Goal: Download file/media

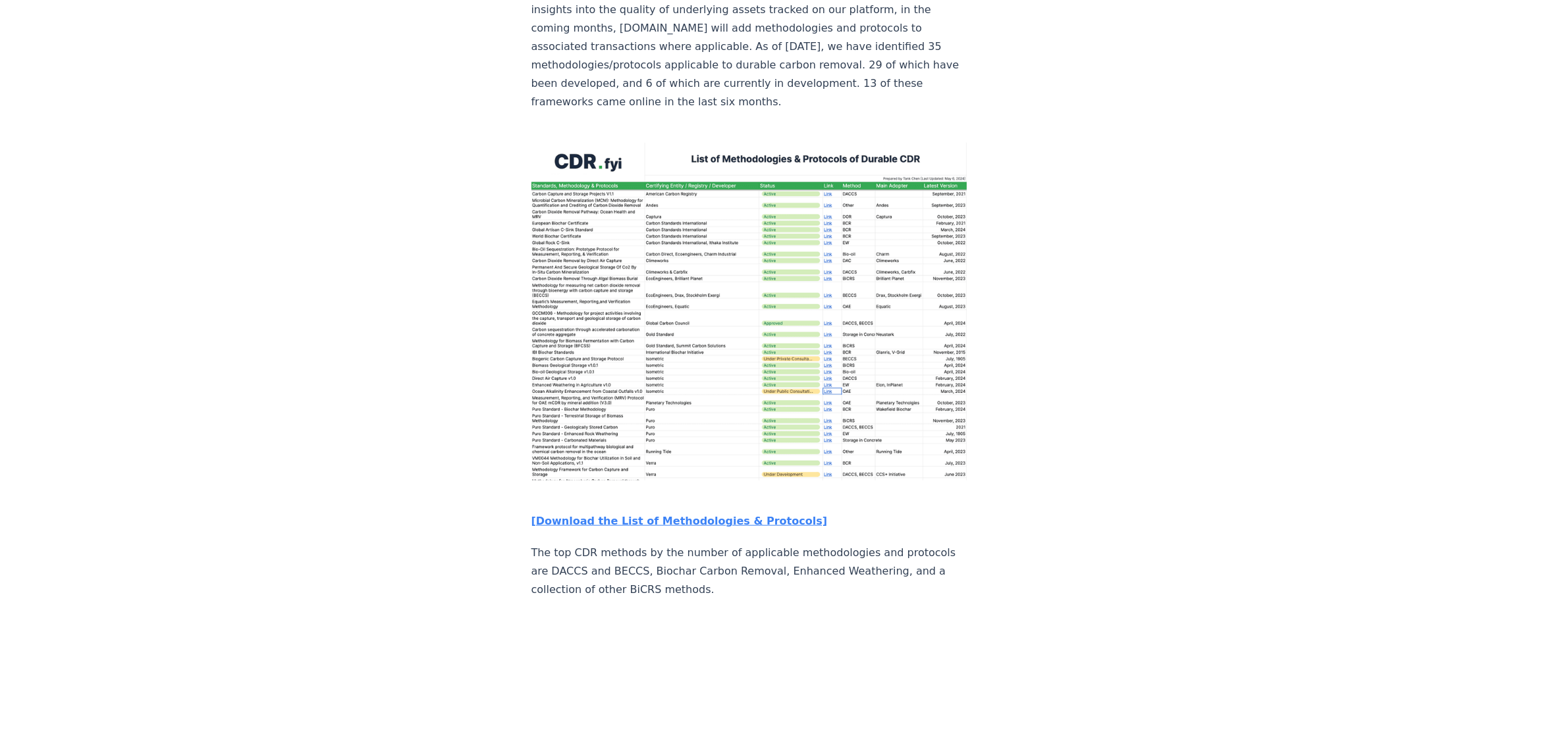
scroll to position [1892, 0]
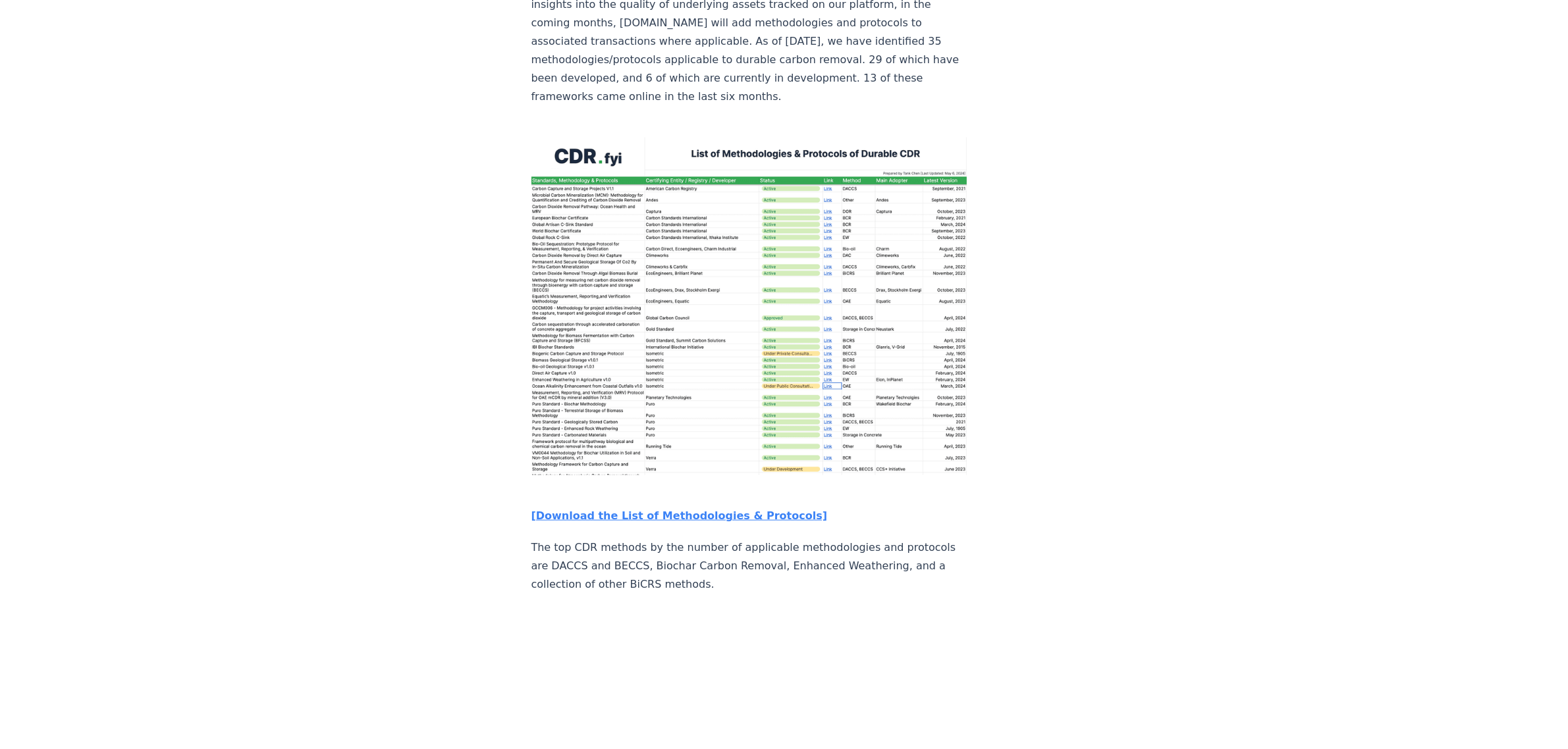
click at [716, 227] on img at bounding box center [749, 306] width 436 height 338
click at [647, 509] on strong "[Download the List of Methodologies & Protocols]" at bounding box center [679, 515] width 297 height 12
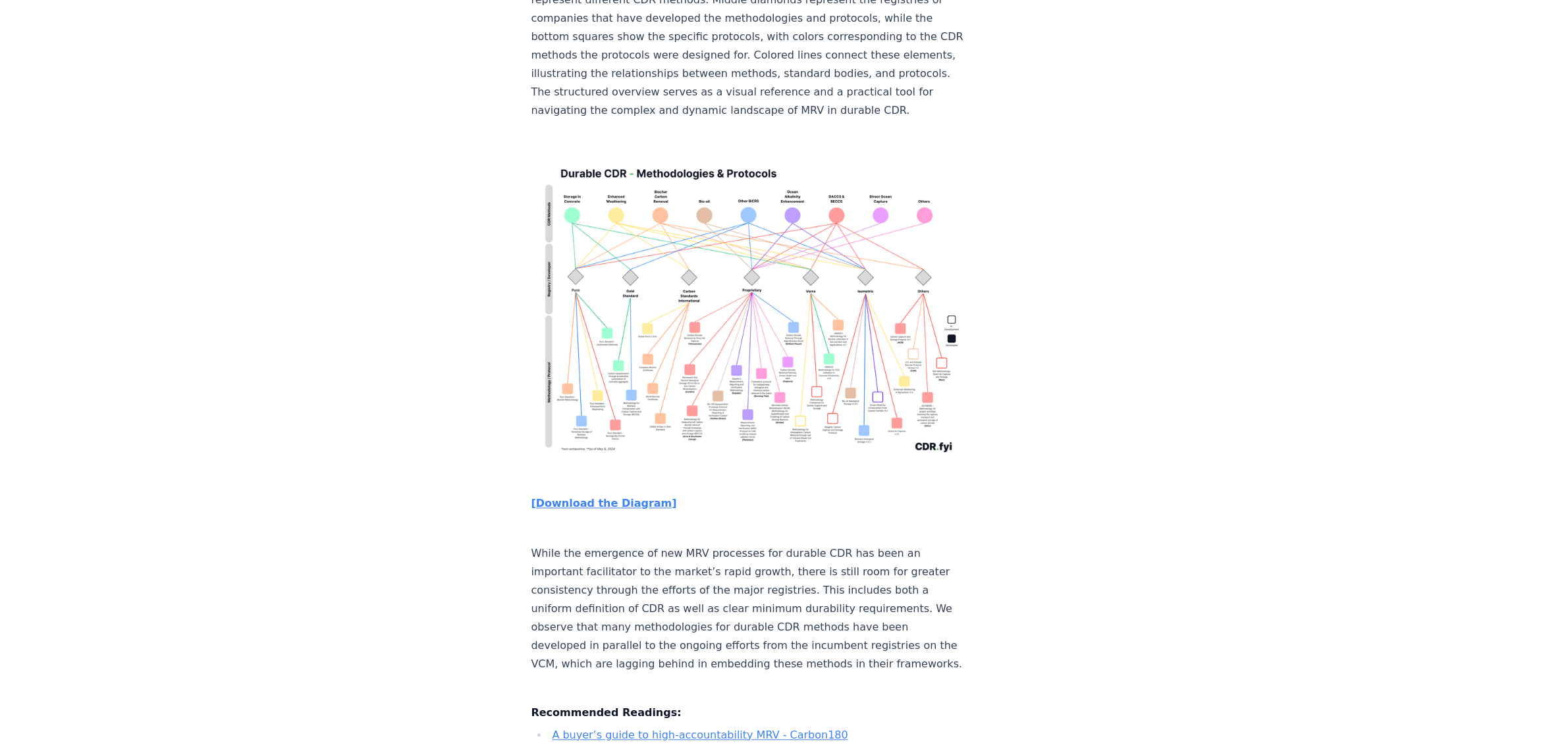
scroll to position [3373, 0]
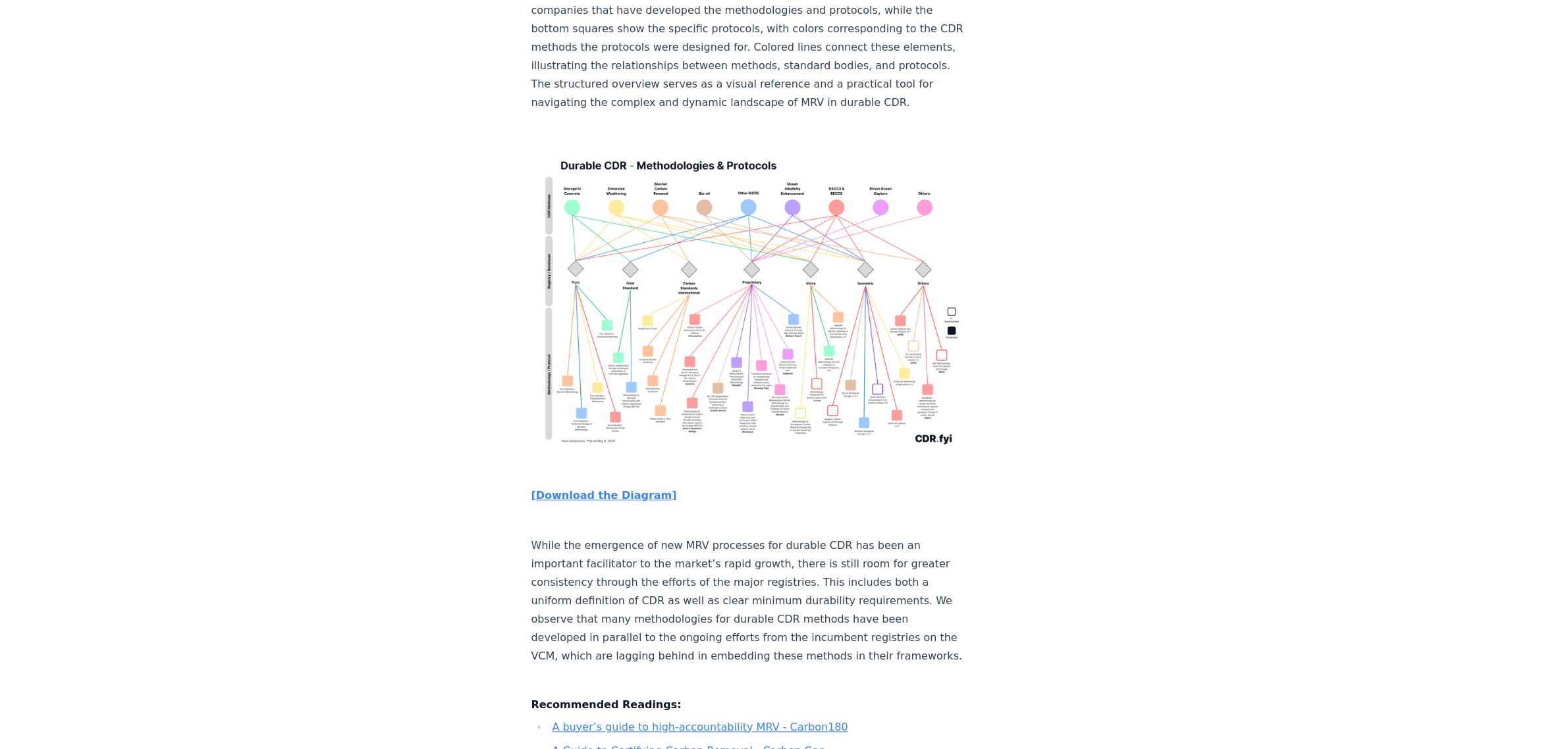
click at [606, 489] on strong "[Download the Diagram]" at bounding box center [604, 494] width 146 height 12
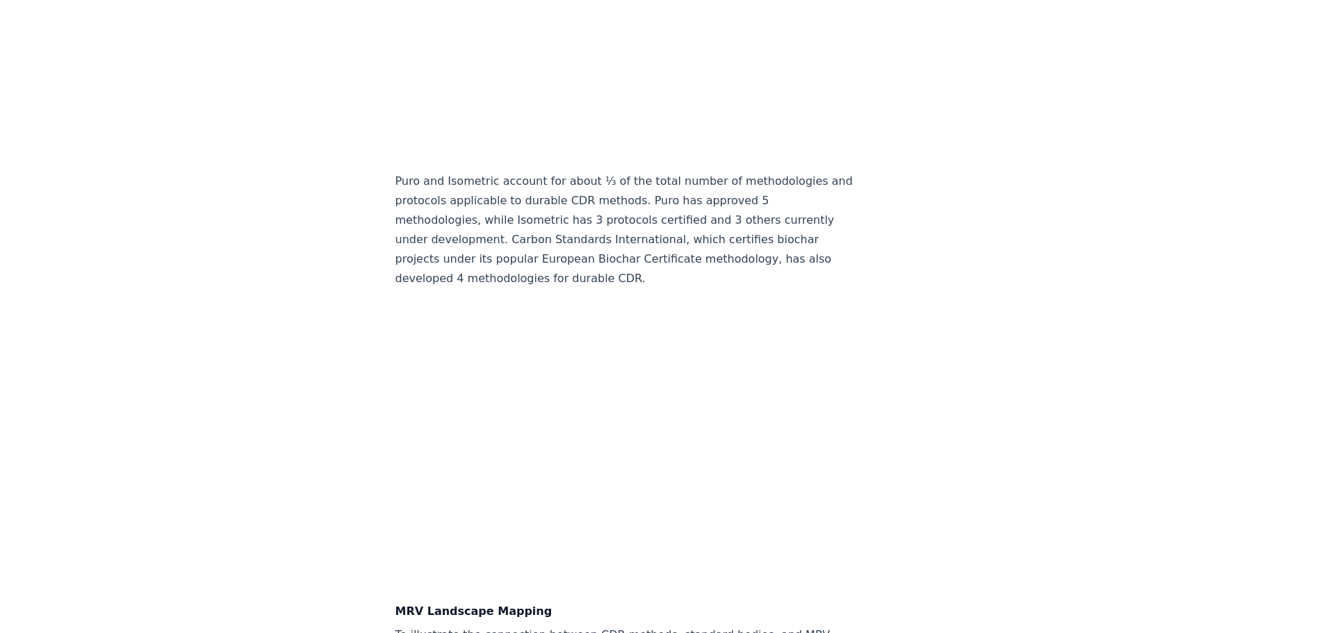
scroll to position [2993, 0]
